Goal: Task Accomplishment & Management: Use online tool/utility

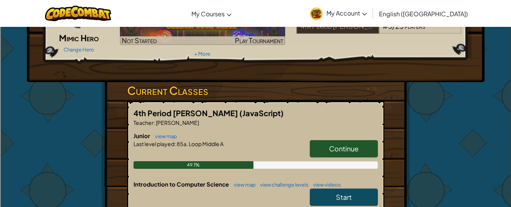
scroll to position [84, 0]
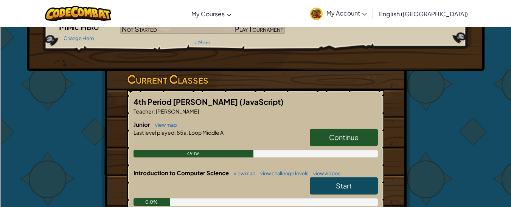
click at [345, 134] on span "Continue" at bounding box center [344, 137] width 30 height 9
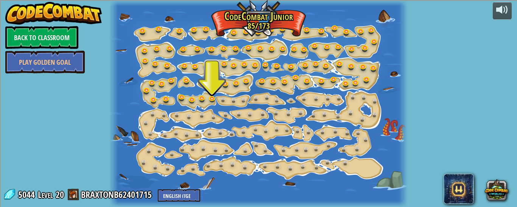
drag, startPoint x: 443, startPoint y: 158, endPoint x: 13, endPoint y: 143, distance: 430.0
click at [13, 143] on div "powered by Back to Classroom Play Golden Goal 15. Step Change Change step argum…" at bounding box center [258, 103] width 517 height 207
click at [213, 99] on link at bounding box center [213, 99] width 15 height 15
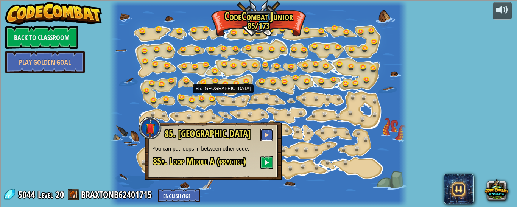
click at [266, 133] on span at bounding box center [266, 134] width 5 height 5
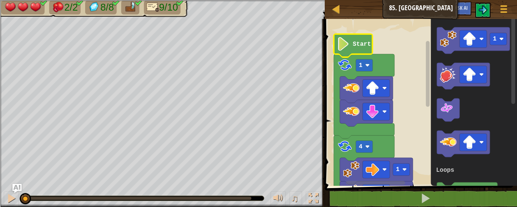
click at [357, 37] on icon "Blockly Workspace" at bounding box center [353, 45] width 39 height 23
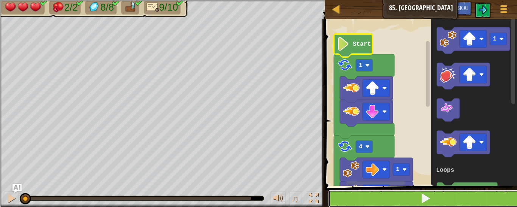
click at [385, 202] on button at bounding box center [425, 198] width 194 height 17
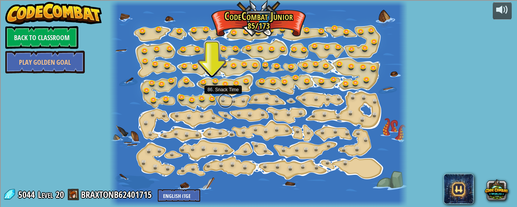
click at [225, 99] on link at bounding box center [225, 100] width 15 height 15
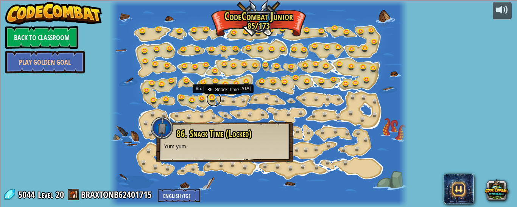
click at [210, 99] on link at bounding box center [213, 99] width 15 height 15
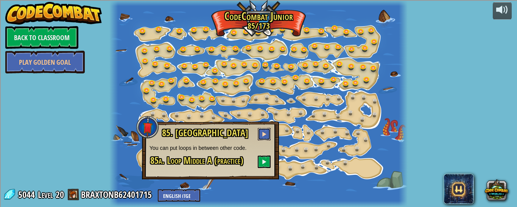
click at [264, 134] on span at bounding box center [263, 133] width 5 height 5
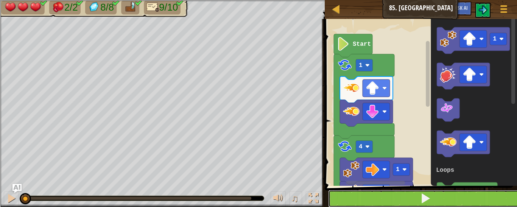
click at [363, 199] on button at bounding box center [425, 198] width 194 height 17
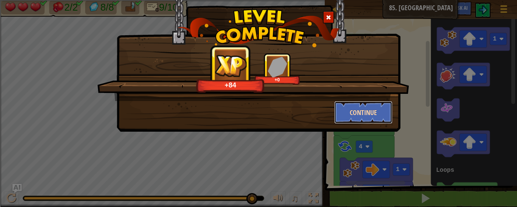
click at [356, 115] on button "Continue" at bounding box center [363, 112] width 59 height 23
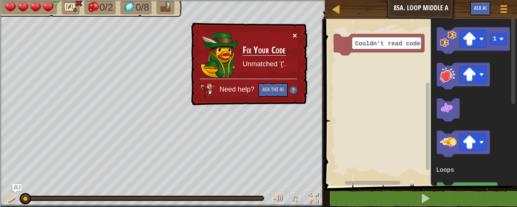
click at [296, 33] on button "×" at bounding box center [294, 35] width 5 height 8
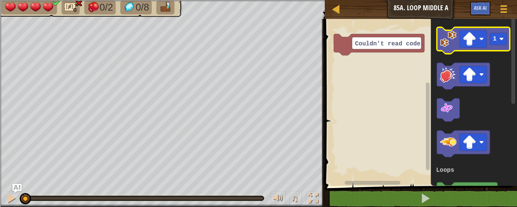
click at [437, 47] on icon "Blockly Workspace" at bounding box center [473, 40] width 73 height 26
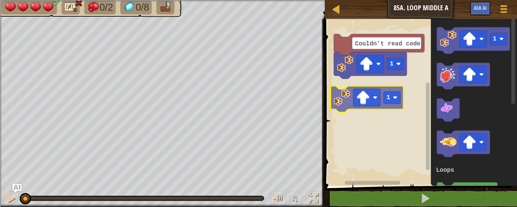
click at [332, 103] on div "Loops Couldn't read code. 1 1 1 3 Loops 1" at bounding box center [419, 100] width 194 height 171
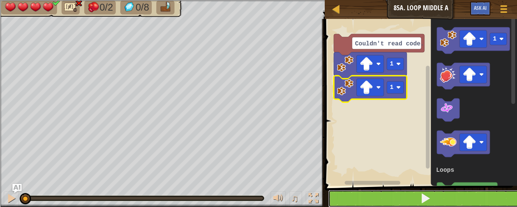
click at [439, 199] on button at bounding box center [425, 198] width 194 height 17
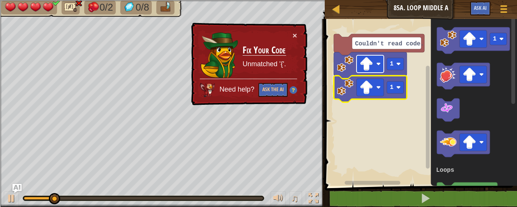
click at [371, 67] on image "Blockly Workspace" at bounding box center [366, 64] width 14 height 14
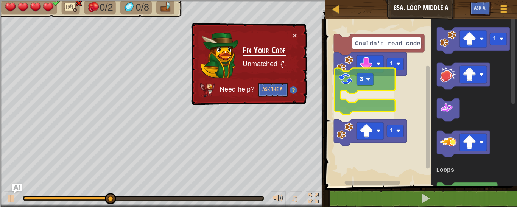
click at [349, 64] on div "Loops Couldn't read code. 1 3 1 1 3 Loops 3" at bounding box center [419, 100] width 194 height 171
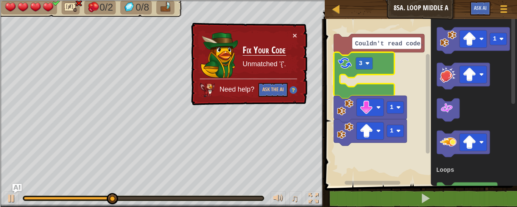
click at [349, 64] on image "Blockly Workspace" at bounding box center [345, 63] width 16 height 16
